Goal: Navigation & Orientation: Find specific page/section

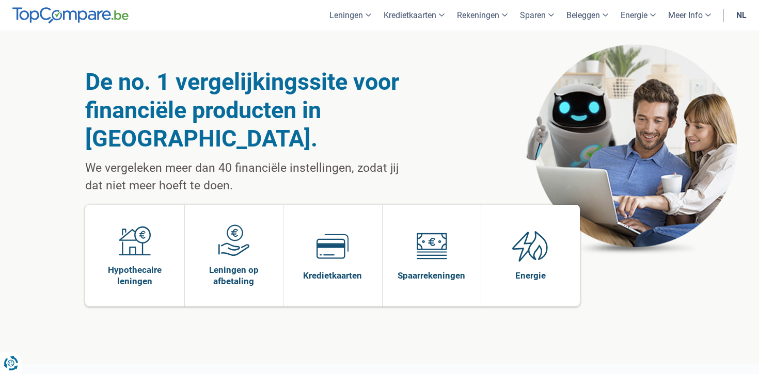
click at [741, 12] on link "nl" at bounding box center [741, 15] width 23 height 30
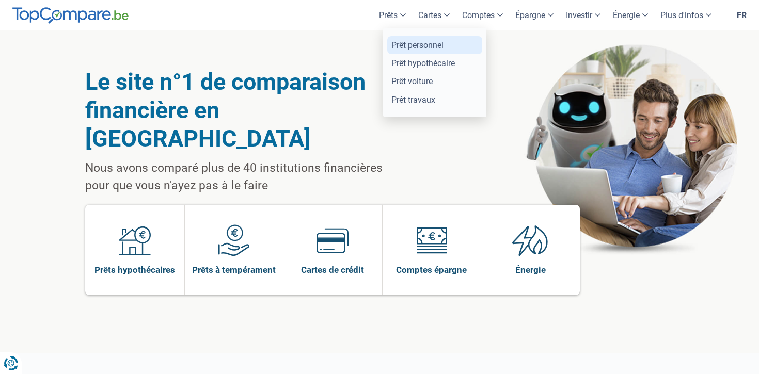
click at [401, 42] on link "Prêt personnel" at bounding box center [434, 45] width 95 height 18
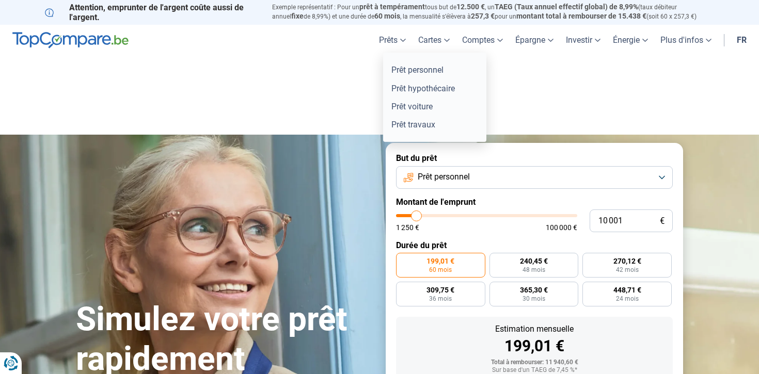
click at [382, 42] on link "Prêts" at bounding box center [392, 40] width 39 height 30
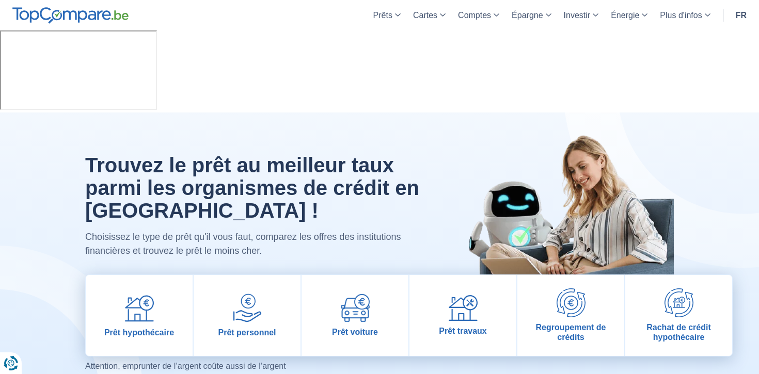
click at [744, 12] on link "fr" at bounding box center [741, 15] width 23 height 30
